Goal: Find specific page/section: Find specific page/section

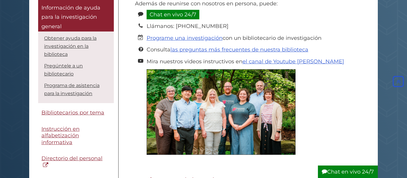
scroll to position [156, 0]
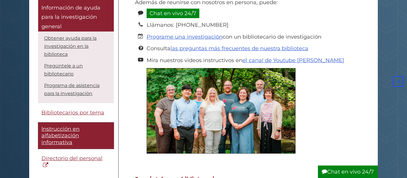
click at [62, 128] on font "Instrucción en alfabetización informativa" at bounding box center [60, 136] width 38 height 20
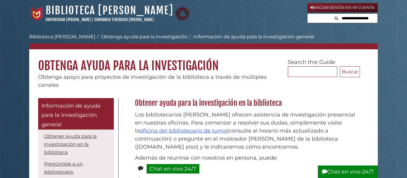
scroll to position [56, 0]
